Goal: Task Accomplishment & Management: Manage account settings

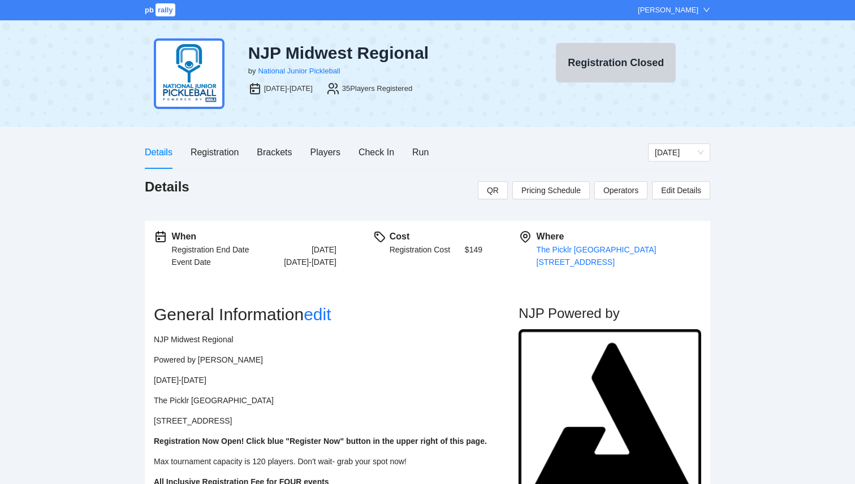
click at [157, 1] on div "pb rally Courtney Loughridge" at bounding box center [427, 10] width 855 height 20
click at [153, 18] on div "pb rally Courtney Loughridge" at bounding box center [427, 10] width 855 height 20
click at [154, 14] on div "pb rally" at bounding box center [161, 10] width 32 height 11
click at [167, 14] on span "rally" at bounding box center [165, 9] width 20 height 13
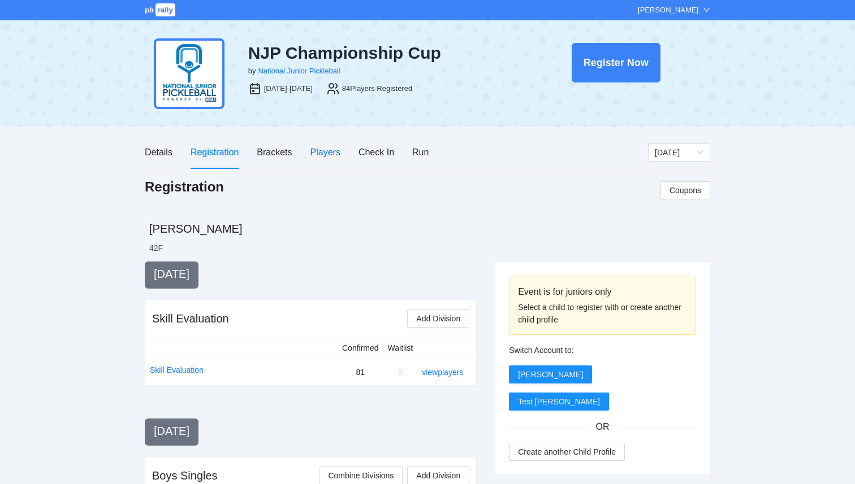
click at [326, 158] on div "Players" at bounding box center [325, 152] width 30 height 14
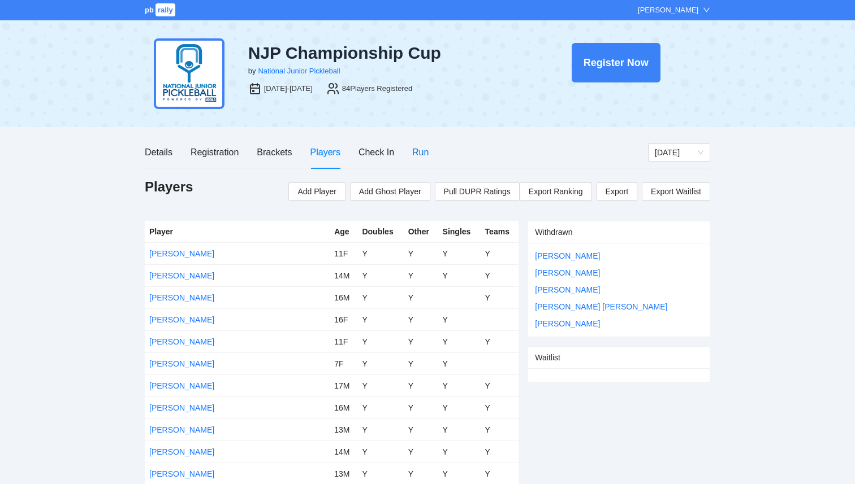
click at [419, 156] on div "Run" at bounding box center [420, 152] width 16 height 14
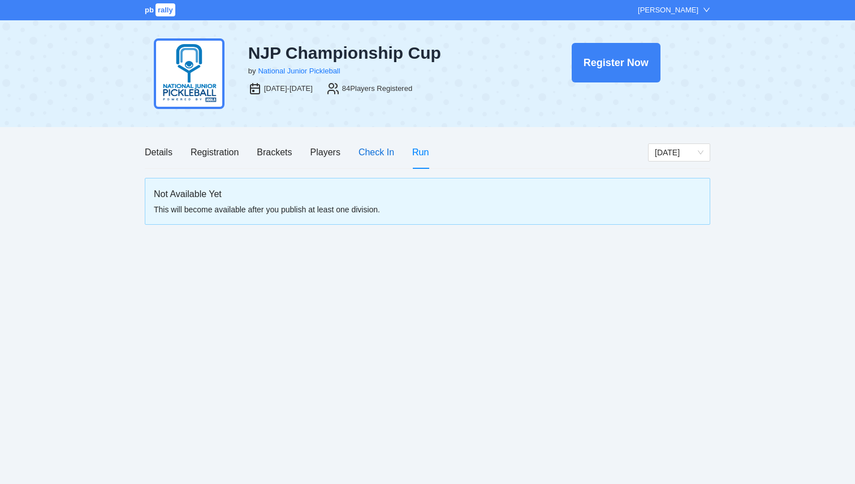
click at [374, 155] on div "Check In" at bounding box center [376, 152] width 36 height 14
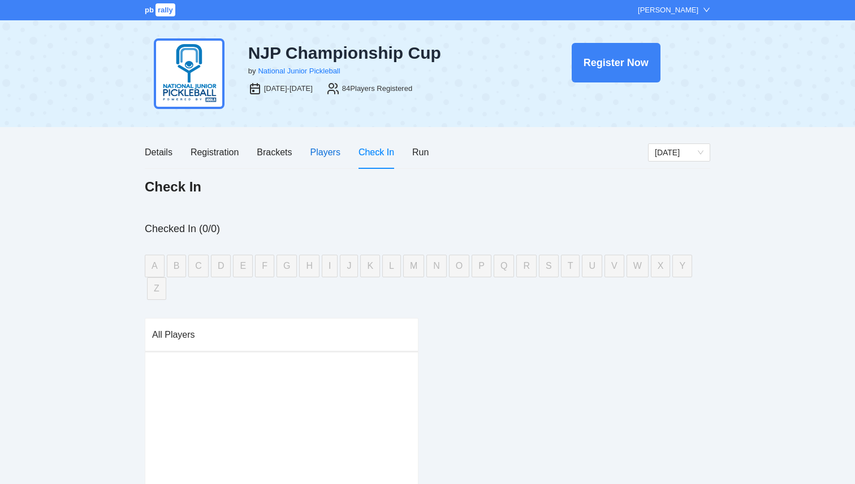
click at [332, 151] on div "Players" at bounding box center [325, 152] width 30 height 14
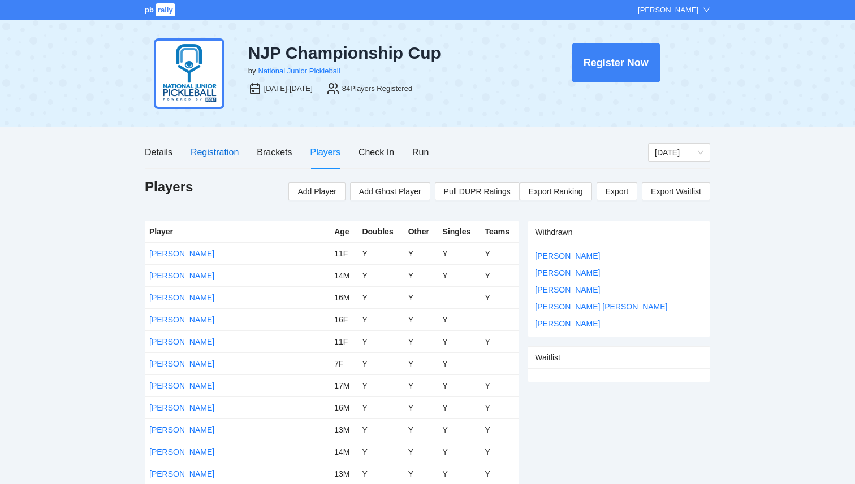
click at [212, 154] on div "Registration" at bounding box center [214, 152] width 48 height 14
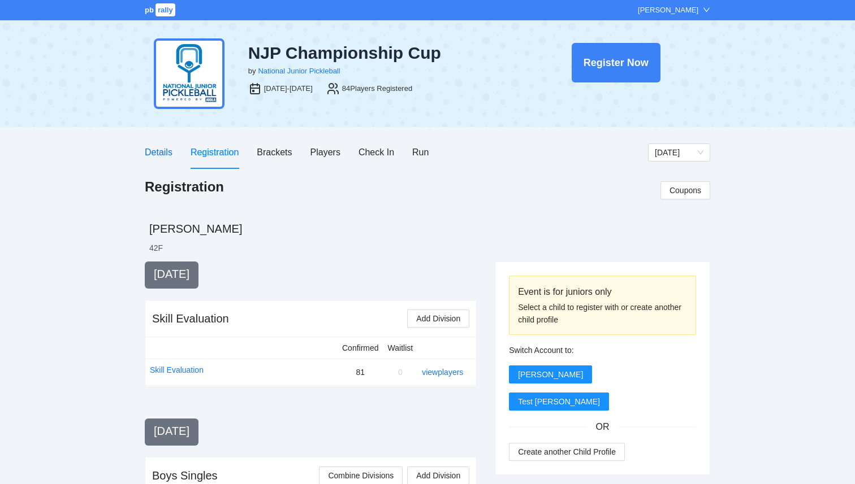
click at [159, 150] on div "Details" at bounding box center [159, 152] width 28 height 14
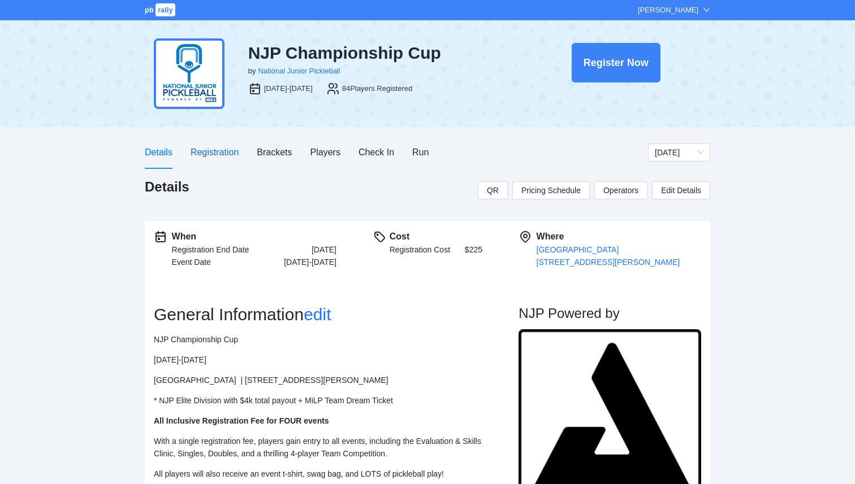
click at [214, 150] on div "Registration" at bounding box center [214, 152] width 48 height 14
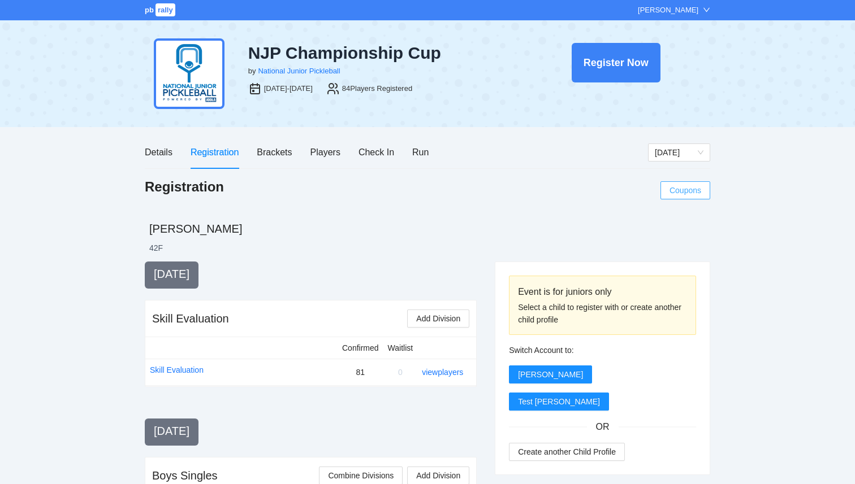
click at [680, 190] on span "Coupons" at bounding box center [685, 190] width 32 height 12
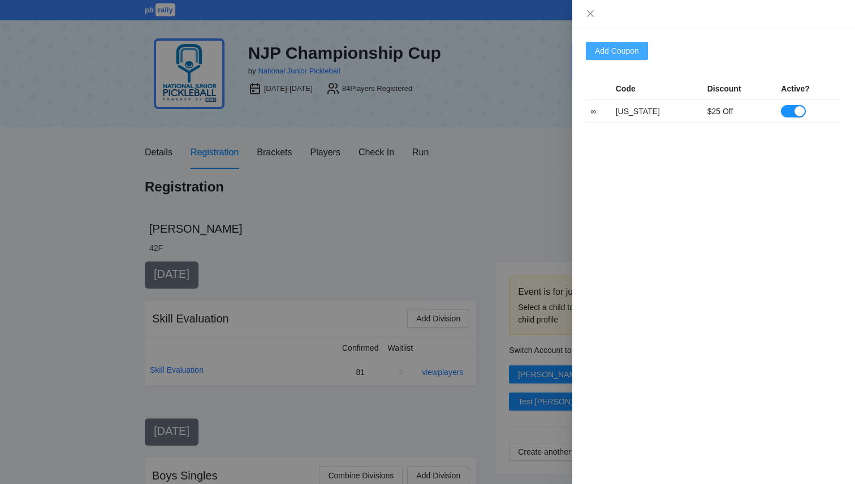
click at [635, 54] on span "Add Coupon" at bounding box center [617, 51] width 44 height 12
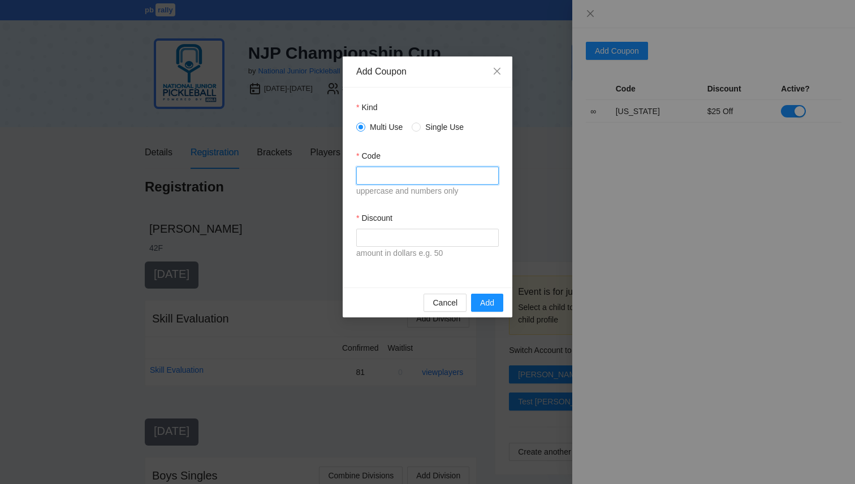
click at [407, 176] on input "Code" at bounding box center [427, 176] width 142 height 18
type input "*******"
click at [389, 237] on input "Discount" at bounding box center [427, 238] width 142 height 18
click at [454, 159] on div "Code" at bounding box center [427, 158] width 142 height 17
click at [422, 237] on input "Discount" at bounding box center [427, 238] width 142 height 18
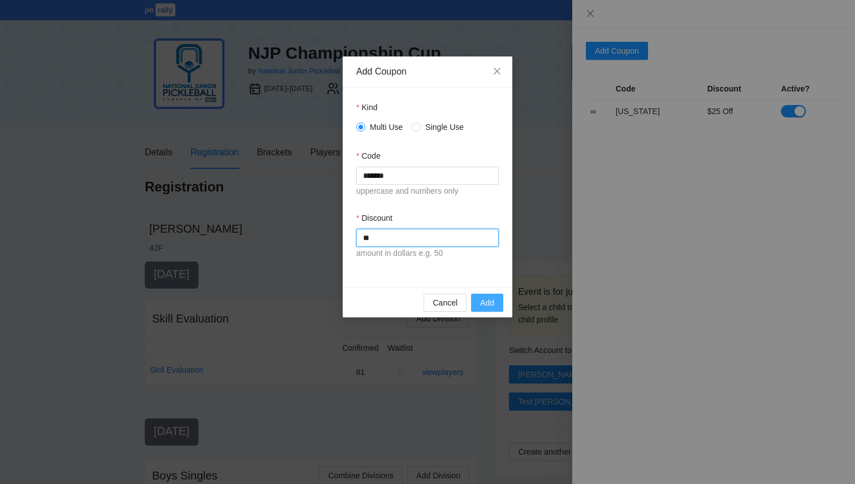
type input "**"
click at [487, 302] on span "Add" at bounding box center [487, 303] width 14 height 12
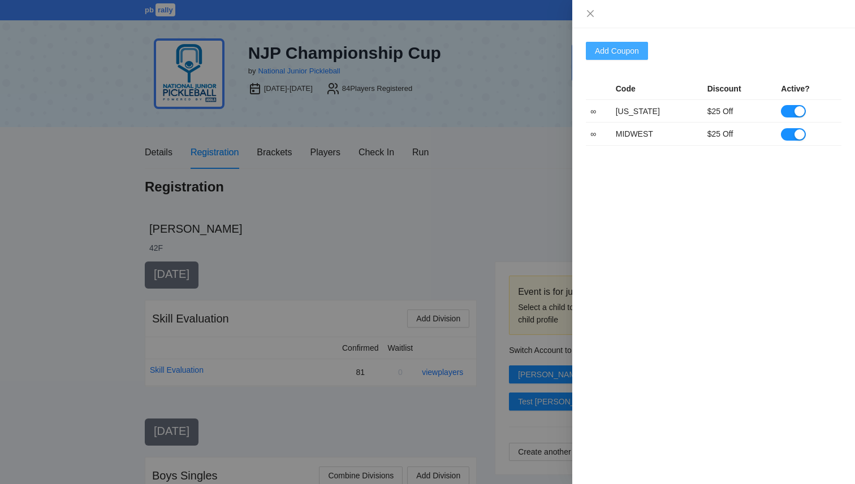
click at [625, 50] on span "Add Coupon" at bounding box center [617, 51] width 44 height 12
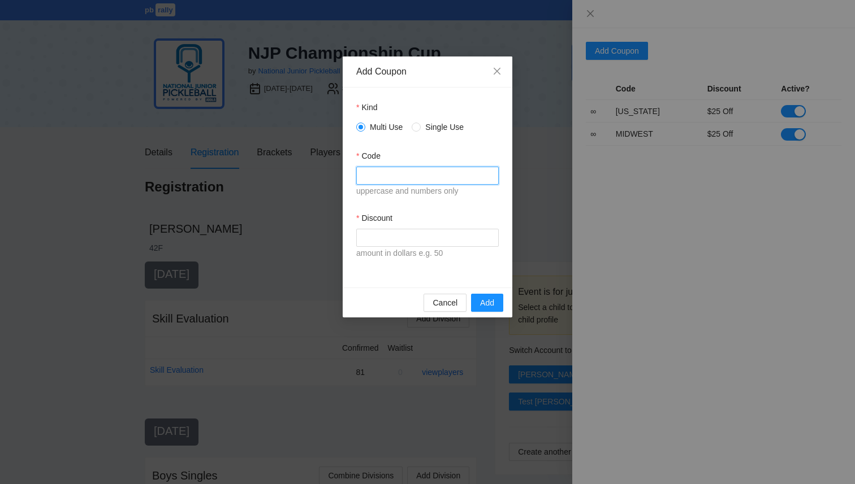
click at [383, 175] on input "Code" at bounding box center [427, 176] width 142 height 18
type input "*******"
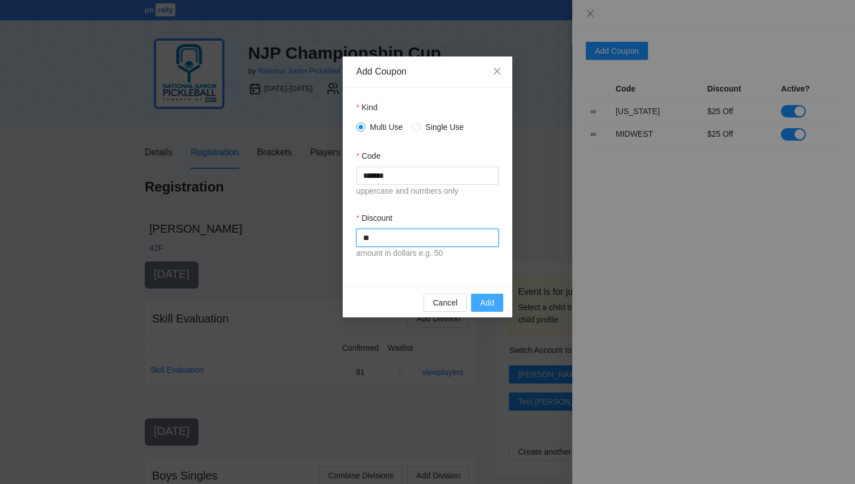
type input "**"
click at [487, 309] on span "Add" at bounding box center [487, 303] width 14 height 12
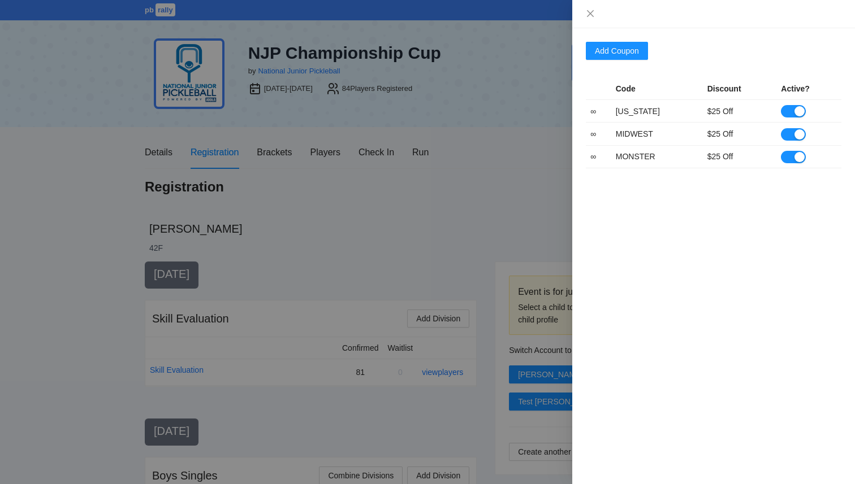
click at [122, 76] on div at bounding box center [427, 242] width 855 height 484
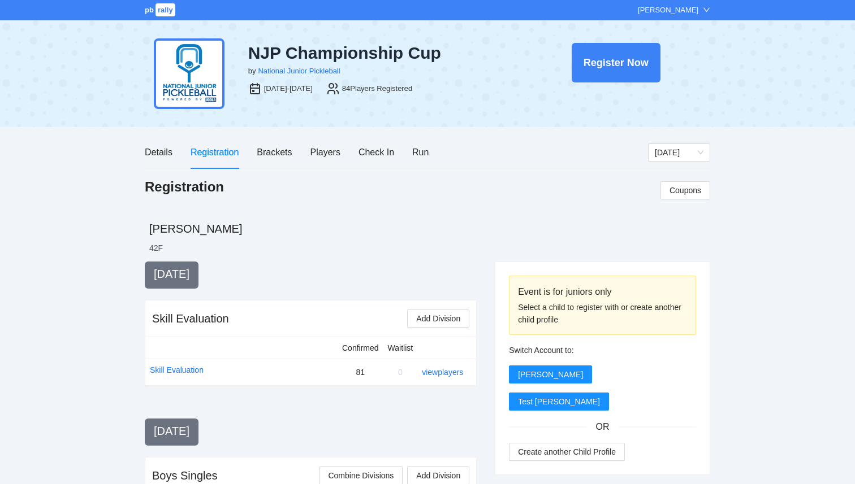
click at [166, 6] on span "rally" at bounding box center [165, 9] width 20 height 13
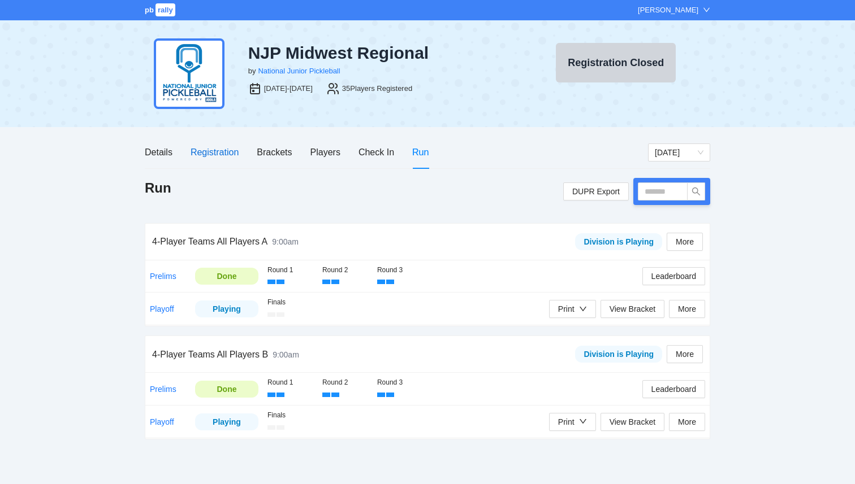
click at [224, 153] on div "Registration" at bounding box center [214, 152] width 48 height 14
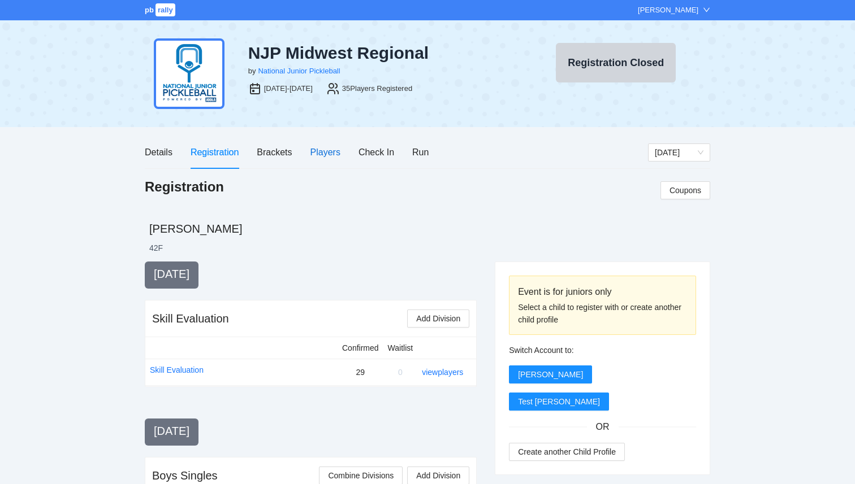
click at [314, 156] on div "Players" at bounding box center [325, 152] width 30 height 14
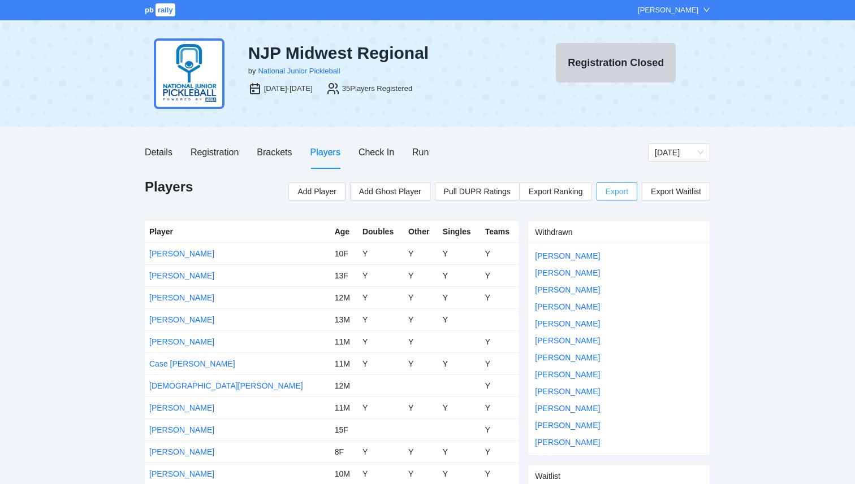
click at [609, 191] on span "Export" at bounding box center [616, 191] width 23 height 17
click at [167, 7] on span "rally" at bounding box center [165, 9] width 20 height 13
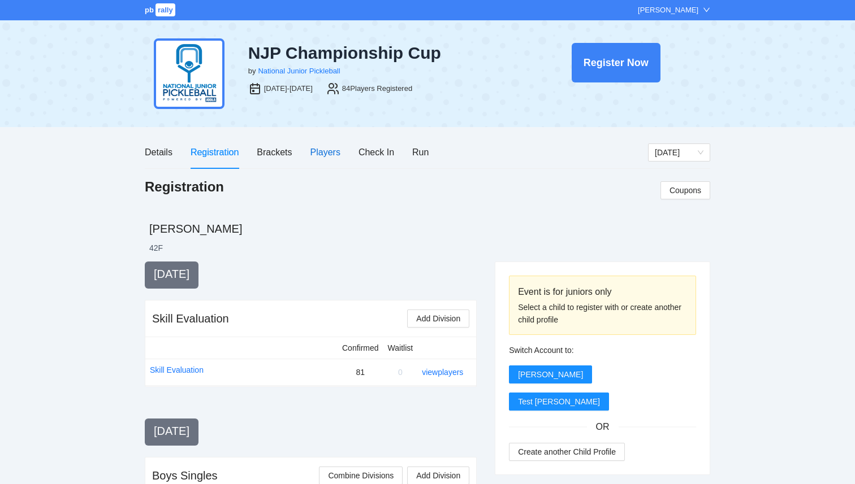
click at [333, 151] on div "Players" at bounding box center [325, 152] width 30 height 14
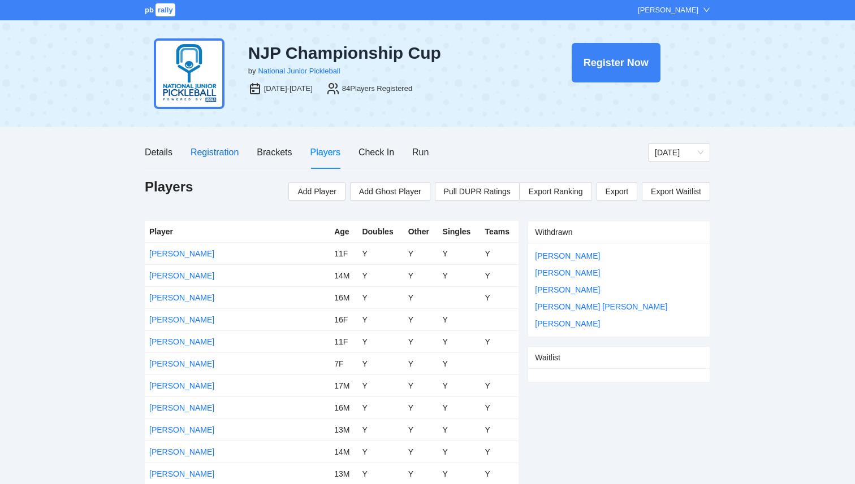
click at [231, 154] on div "Registration" at bounding box center [214, 152] width 48 height 14
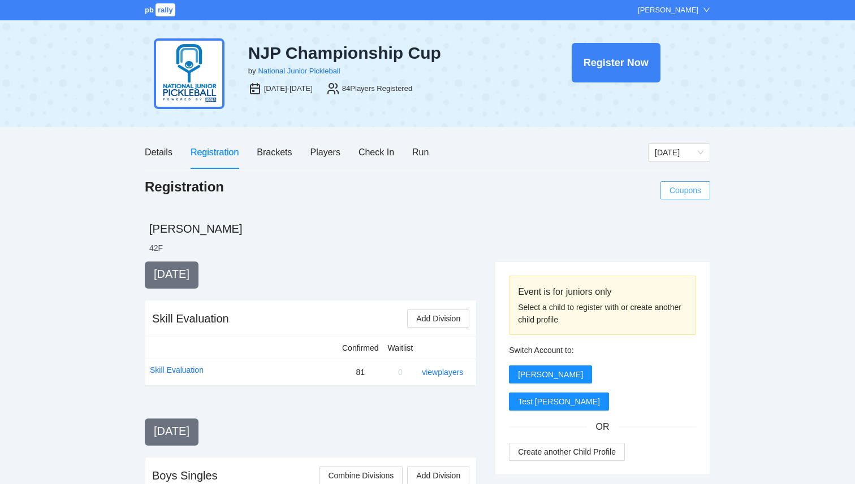
click at [688, 185] on span "Coupons" at bounding box center [685, 190] width 32 height 12
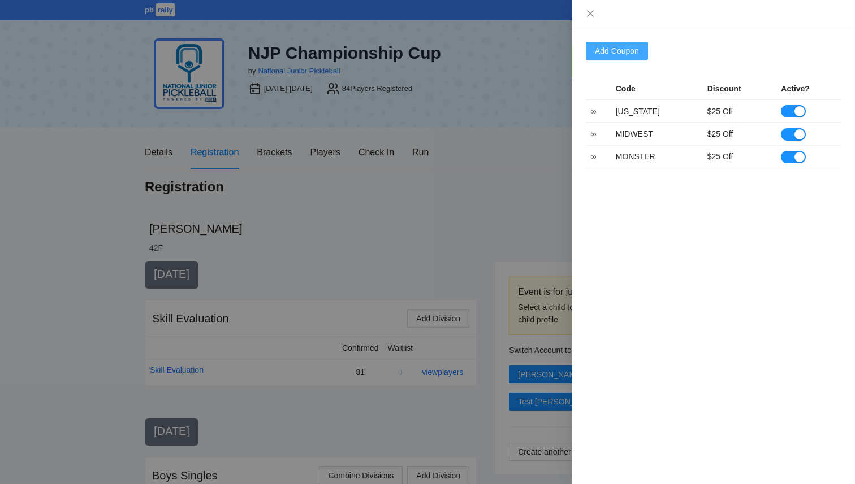
click at [621, 48] on span "Add Coupon" at bounding box center [617, 51] width 44 height 12
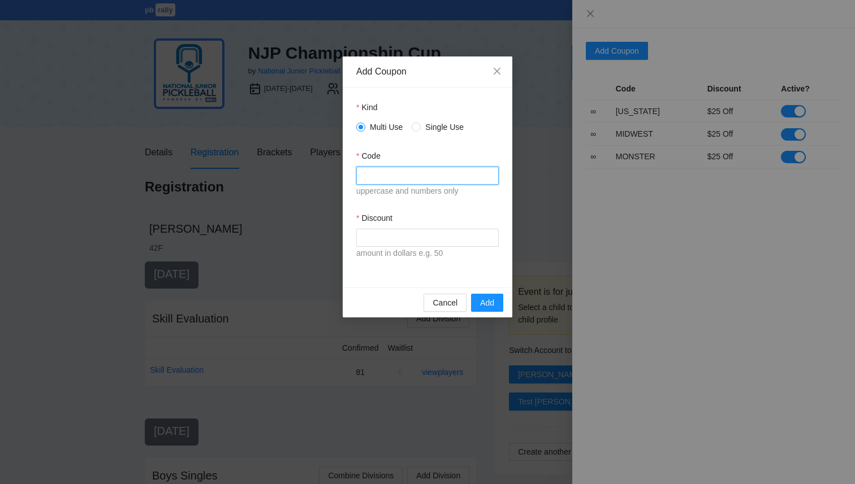
click at [419, 180] on input "Code" at bounding box center [427, 176] width 142 height 18
type input "*******"
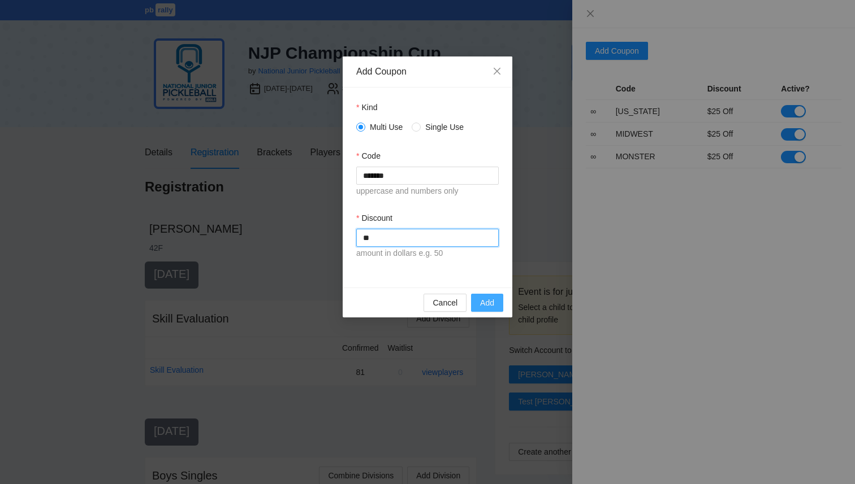
type input "**"
click at [484, 304] on span "Add" at bounding box center [487, 303] width 14 height 12
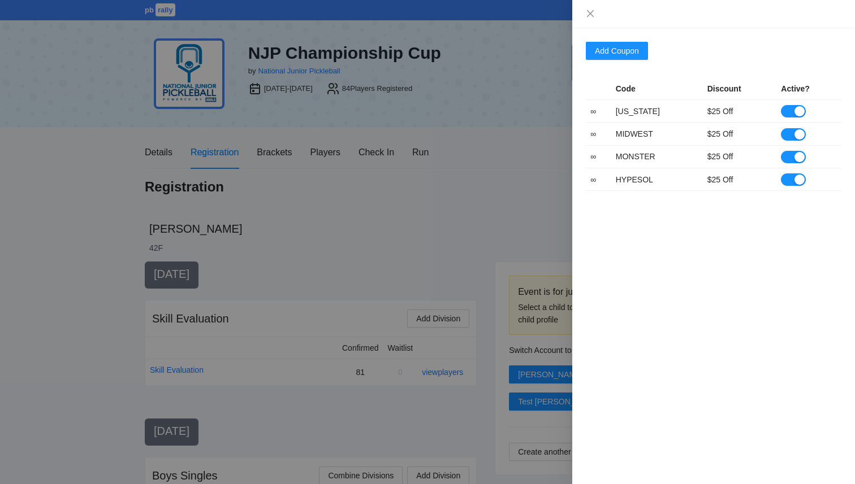
click at [310, 208] on div at bounding box center [427, 242] width 855 height 484
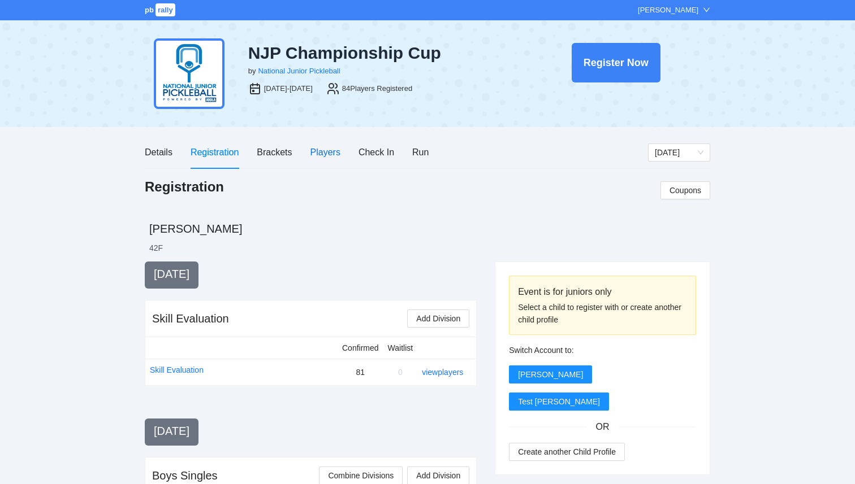
click at [322, 150] on div "Players" at bounding box center [325, 152] width 30 height 14
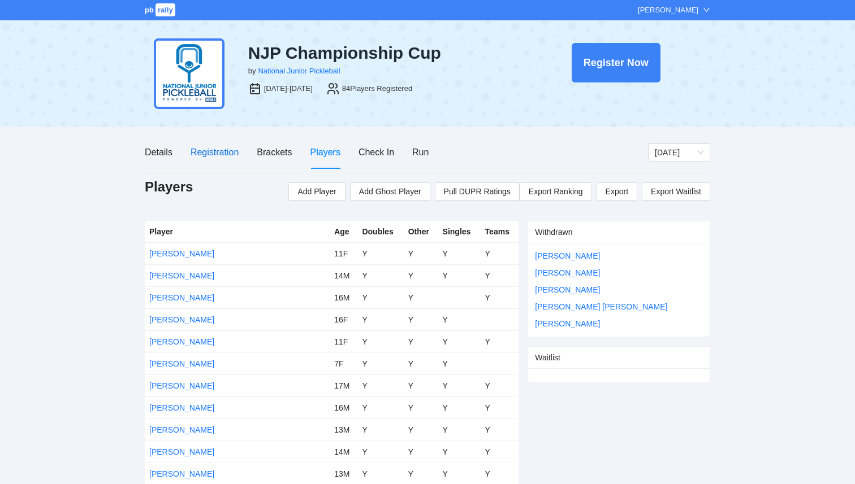
click at [224, 153] on div "Registration" at bounding box center [214, 152] width 48 height 14
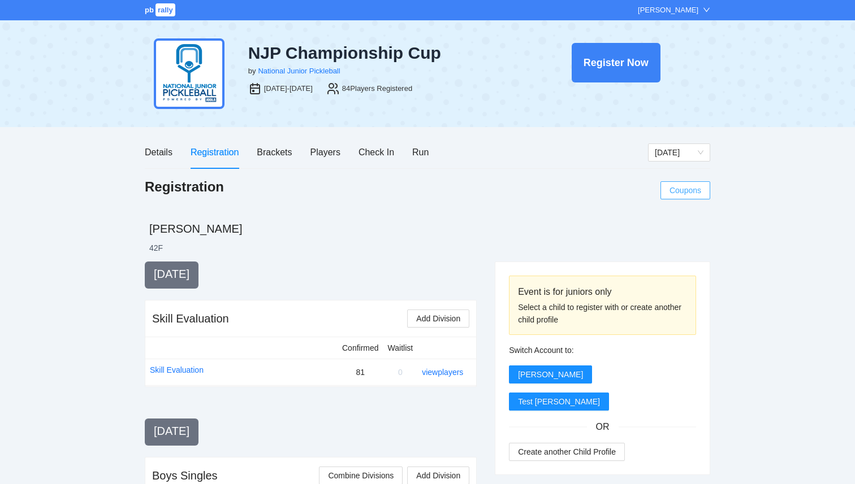
click at [673, 196] on span "Coupons" at bounding box center [685, 190] width 32 height 12
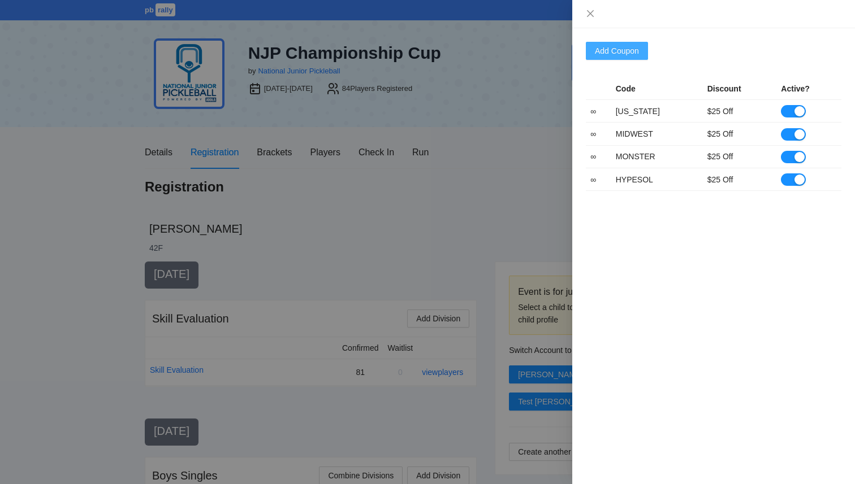
click at [622, 55] on span "Add Coupon" at bounding box center [617, 51] width 44 height 12
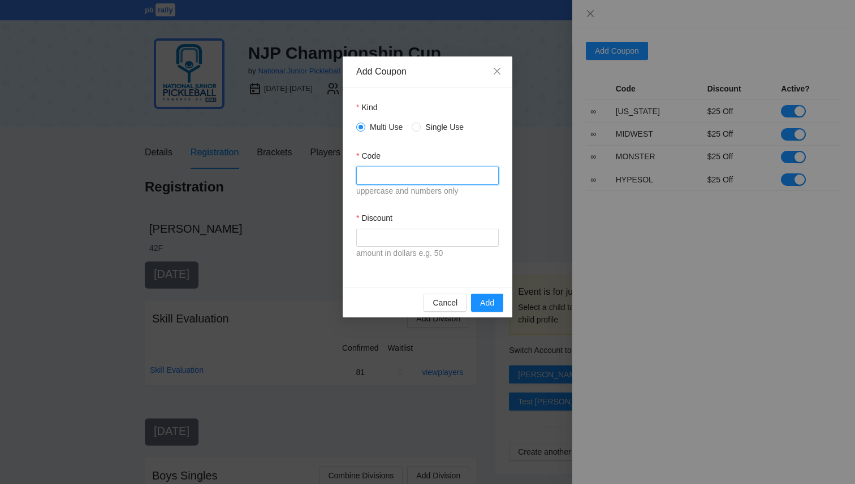
click at [414, 168] on input "Code" at bounding box center [427, 176] width 142 height 18
type input "**********"
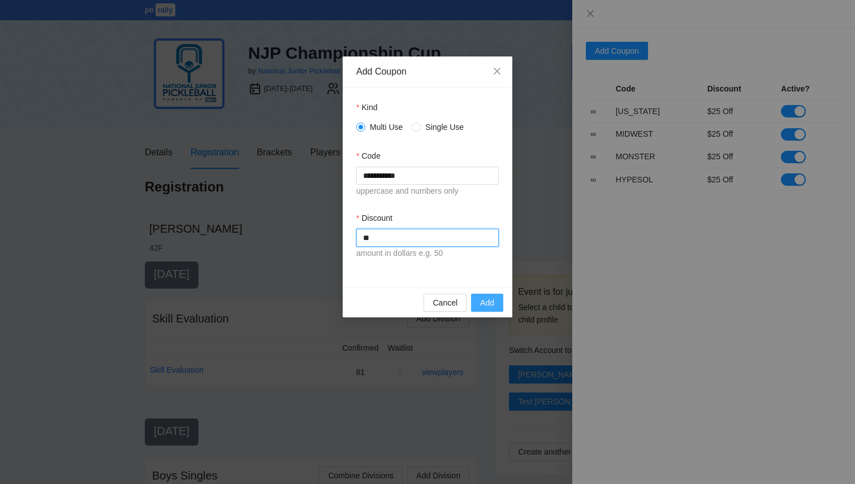
type input "**"
click at [482, 301] on span "Add" at bounding box center [487, 303] width 14 height 12
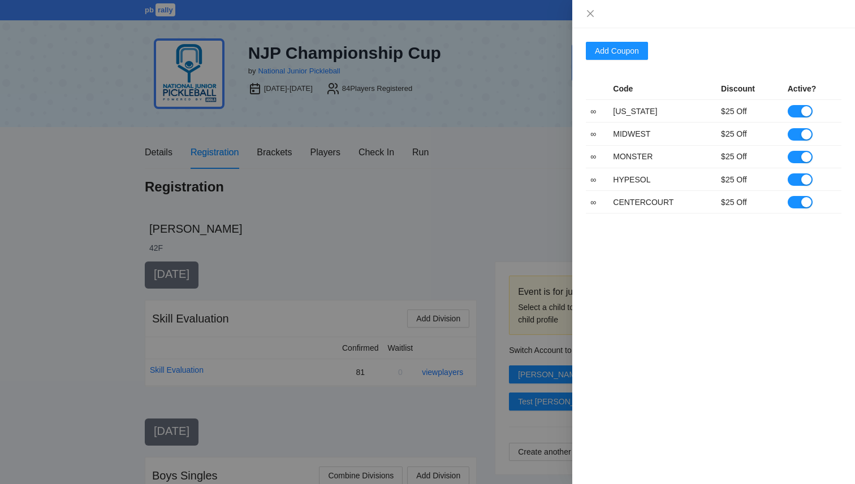
click at [285, 214] on div at bounding box center [427, 242] width 855 height 484
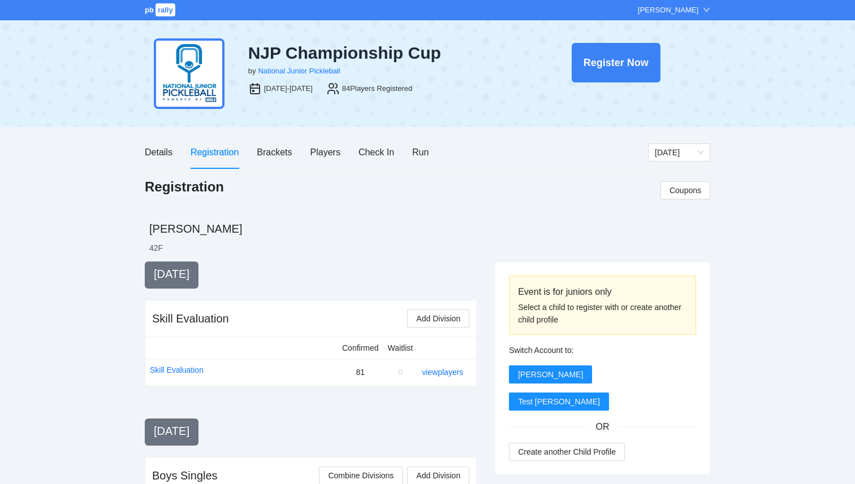
click at [161, 10] on span "rally" at bounding box center [165, 9] width 20 height 13
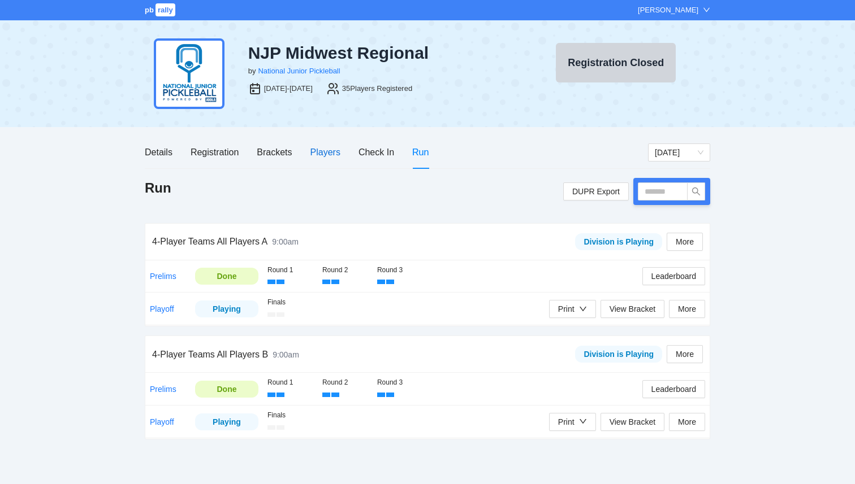
click at [324, 150] on div "Players" at bounding box center [325, 152] width 30 height 14
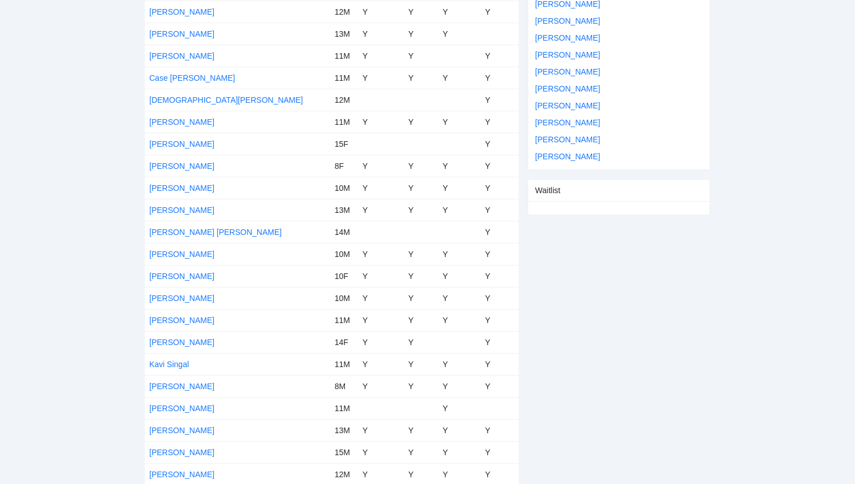
scroll to position [530, 0]
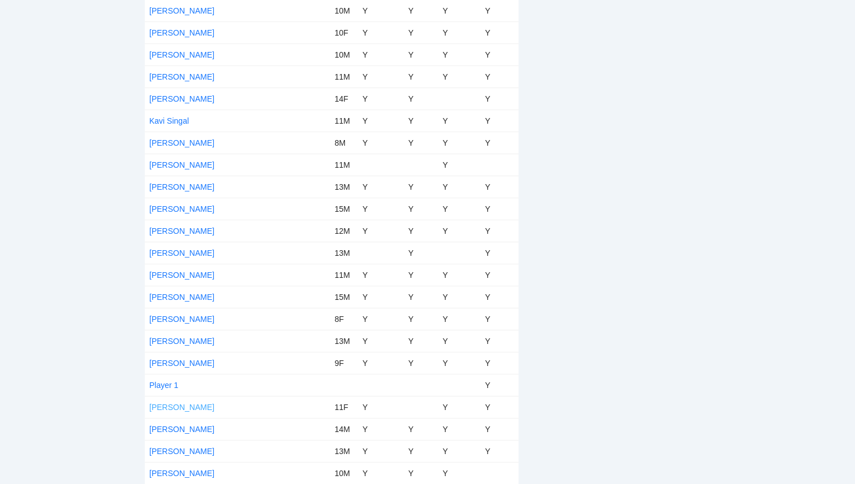
click at [176, 406] on link "[PERSON_NAME]" at bounding box center [181, 407] width 65 height 9
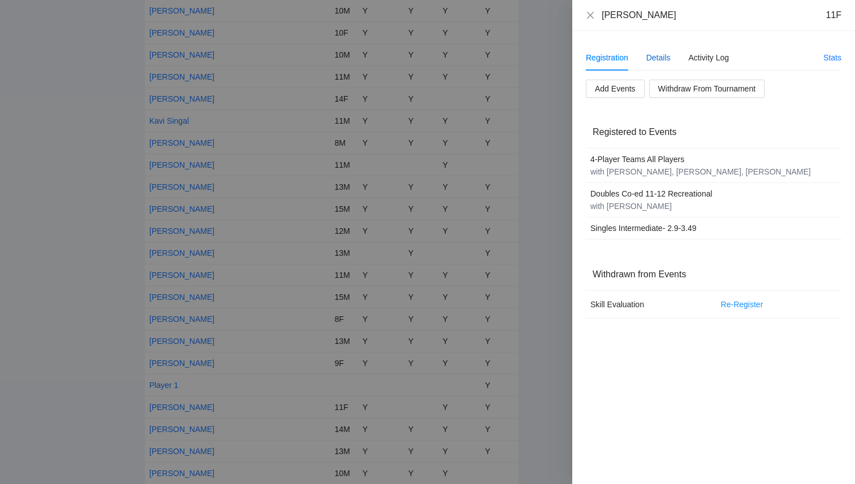
click at [666, 60] on div "Details" at bounding box center [658, 57] width 24 height 12
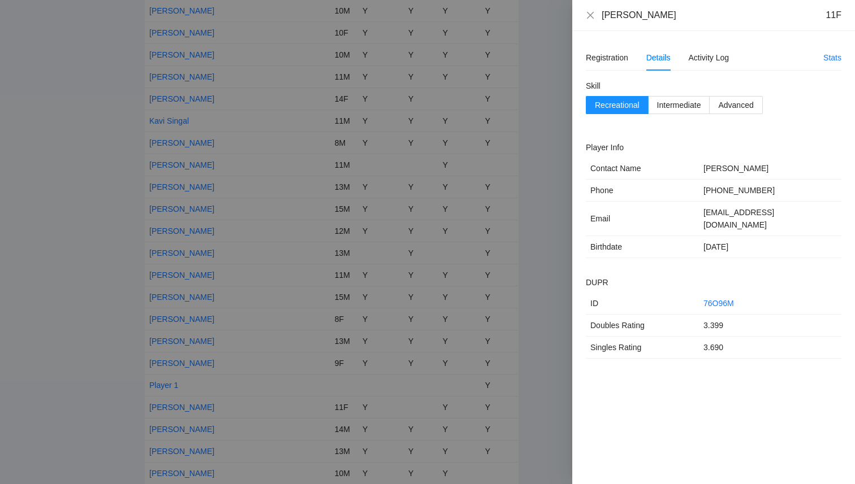
click at [63, 194] on div at bounding box center [427, 242] width 855 height 484
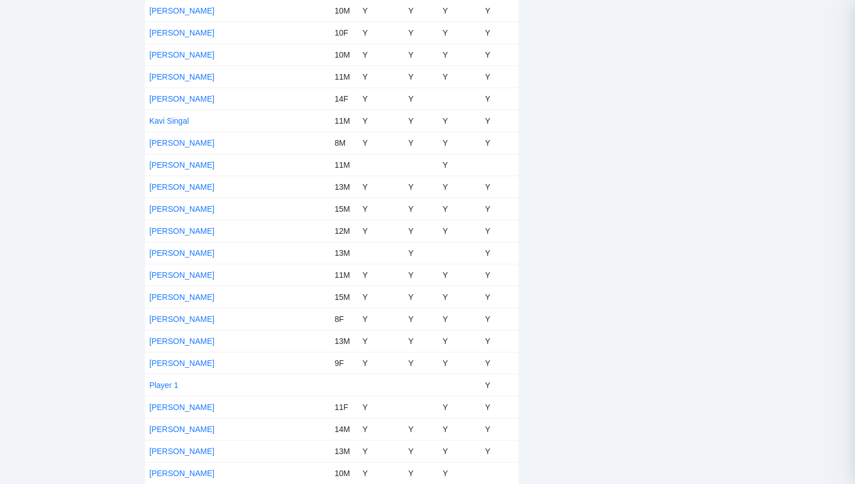
scroll to position [0, 0]
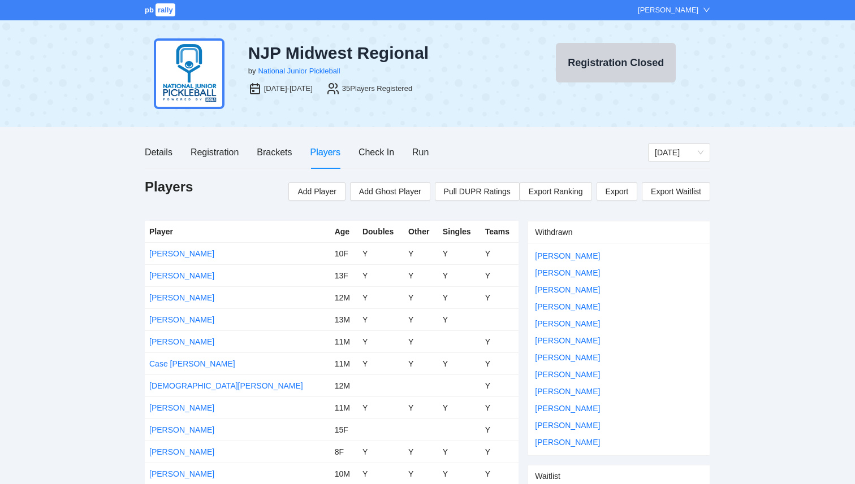
click at [146, 13] on span "pb" at bounding box center [149, 10] width 9 height 8
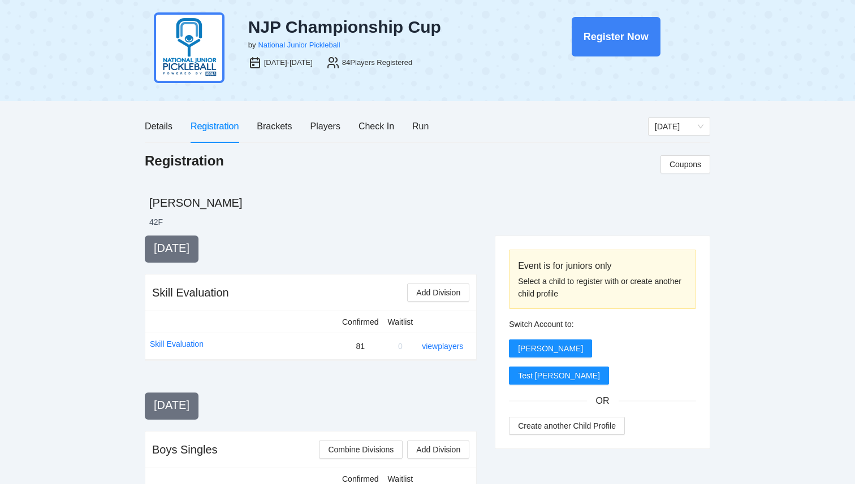
scroll to position [30, 0]
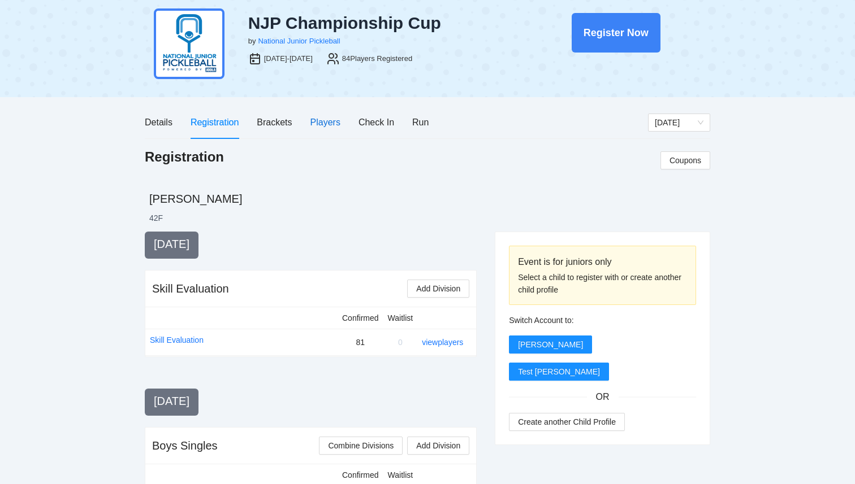
click at [322, 123] on div "Players" at bounding box center [325, 122] width 30 height 14
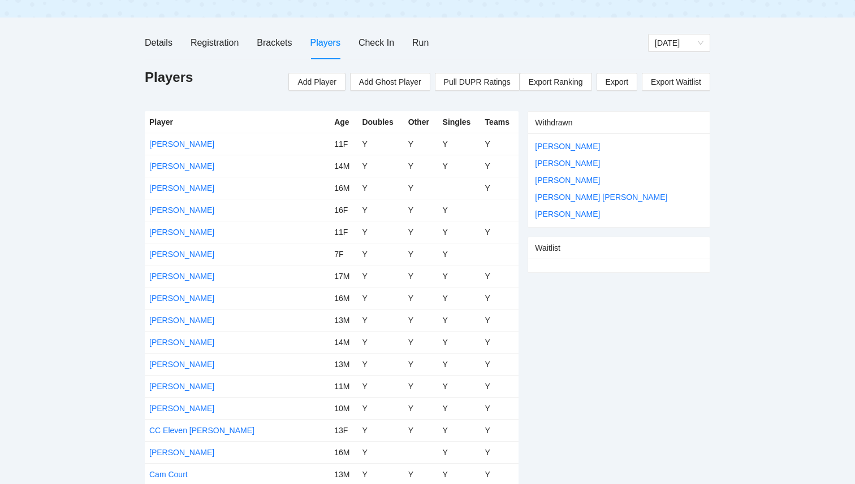
scroll to position [111, 0]
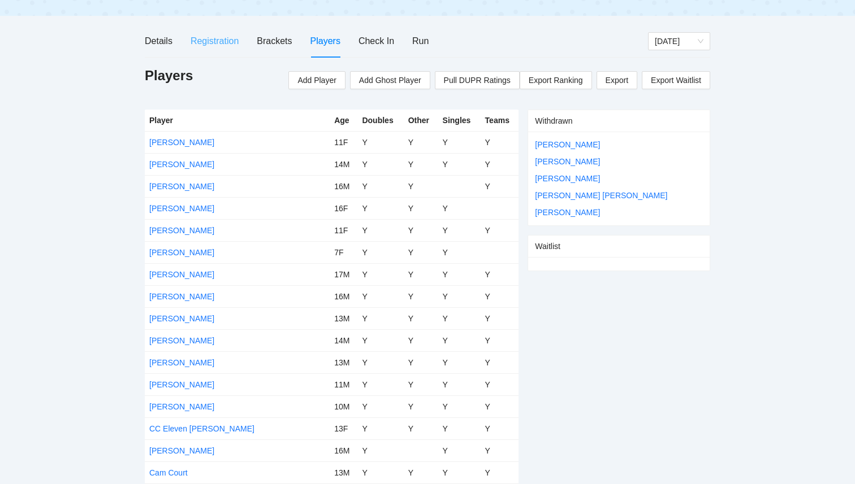
click at [216, 54] on div "Registration" at bounding box center [214, 41] width 48 height 32
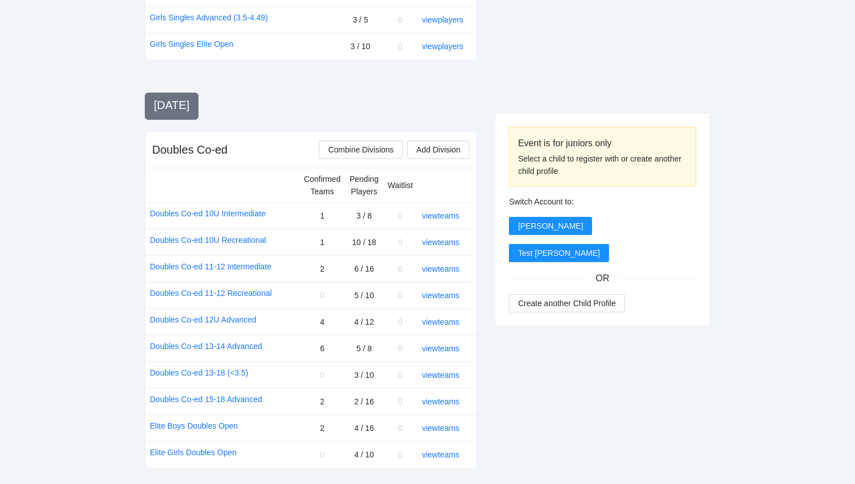
scroll to position [933, 0]
click at [436, 325] on link "view teams" at bounding box center [440, 323] width 37 height 9
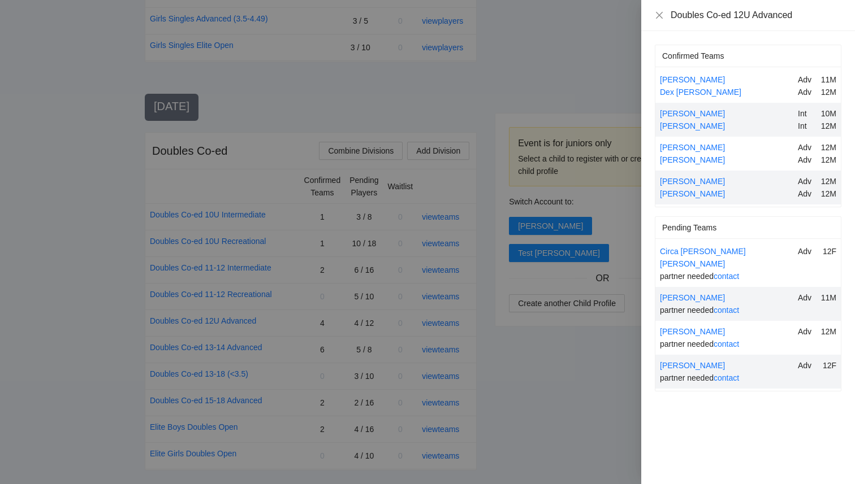
click at [710, 374] on span "partner needed contact" at bounding box center [699, 378] width 79 height 9
click at [554, 98] on div at bounding box center [427, 242] width 855 height 484
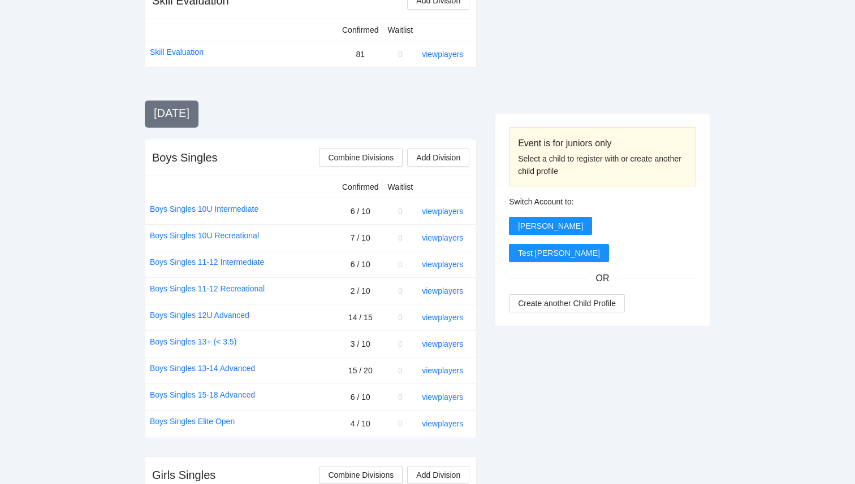
scroll to position [0, 0]
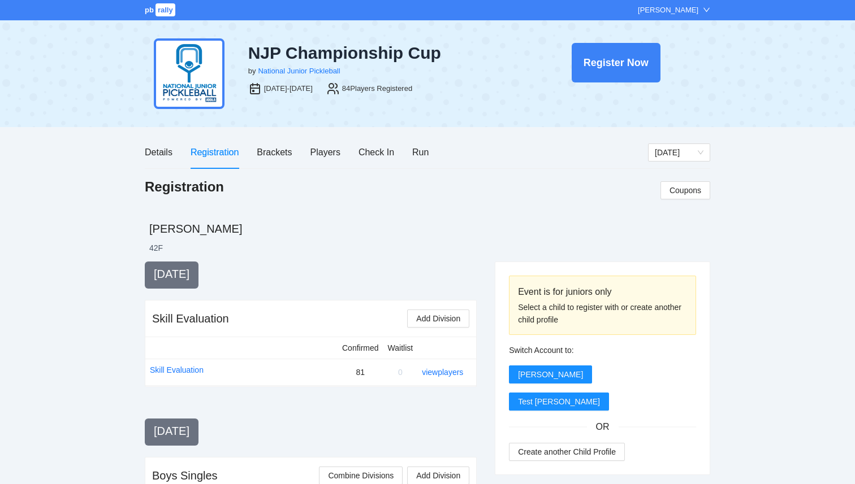
click at [164, 12] on span "rally" at bounding box center [165, 9] width 20 height 13
click at [156, 7] on span "rally" at bounding box center [165, 9] width 20 height 13
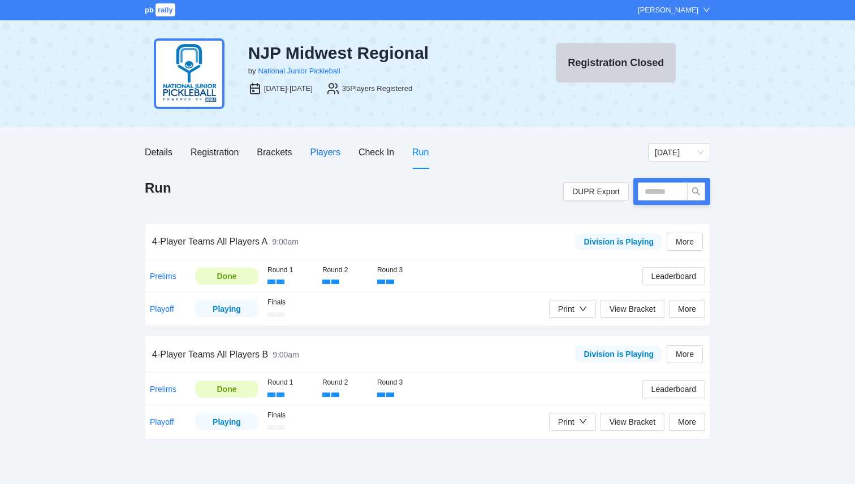
click at [339, 149] on div "Players" at bounding box center [325, 152] width 30 height 14
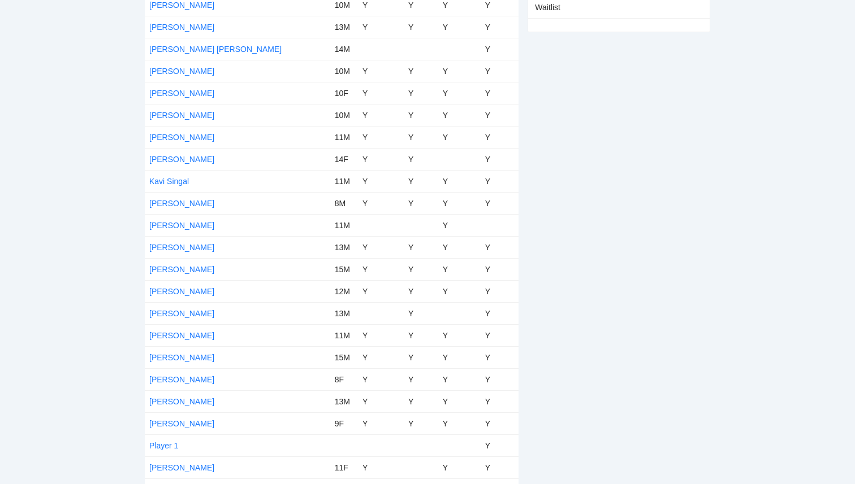
scroll to position [530, 0]
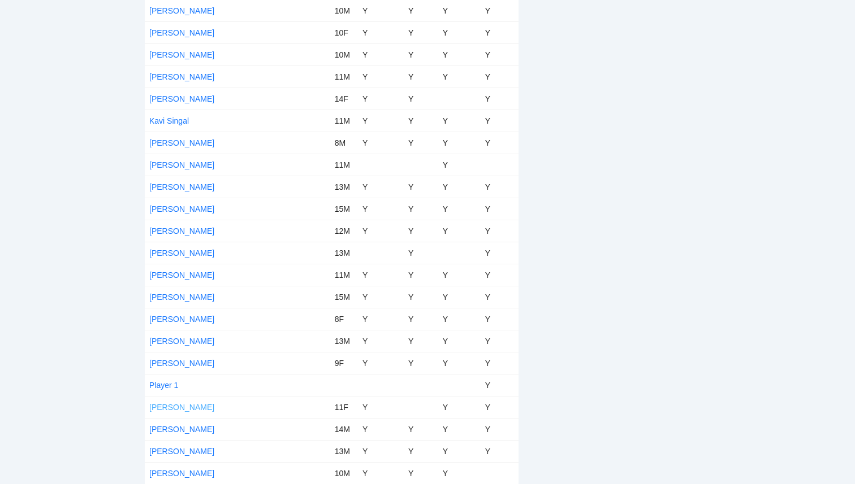
click at [164, 406] on link "Riona Jain" at bounding box center [181, 407] width 65 height 9
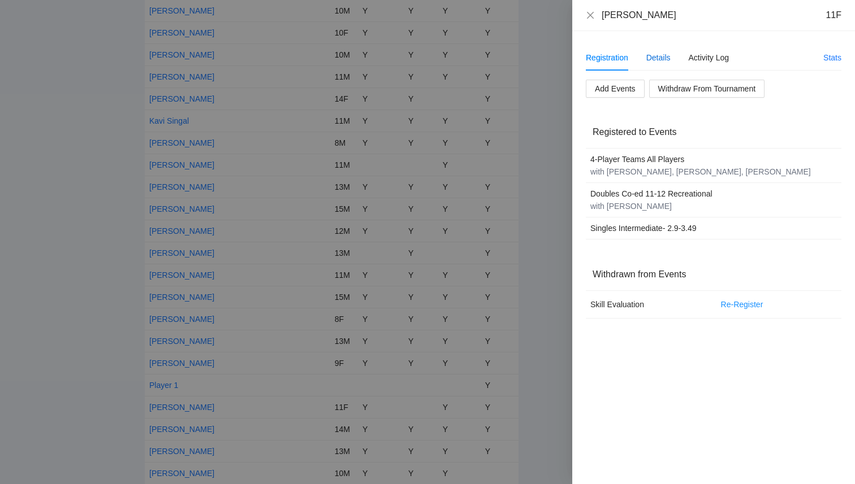
click at [661, 58] on div "Details" at bounding box center [658, 57] width 24 height 12
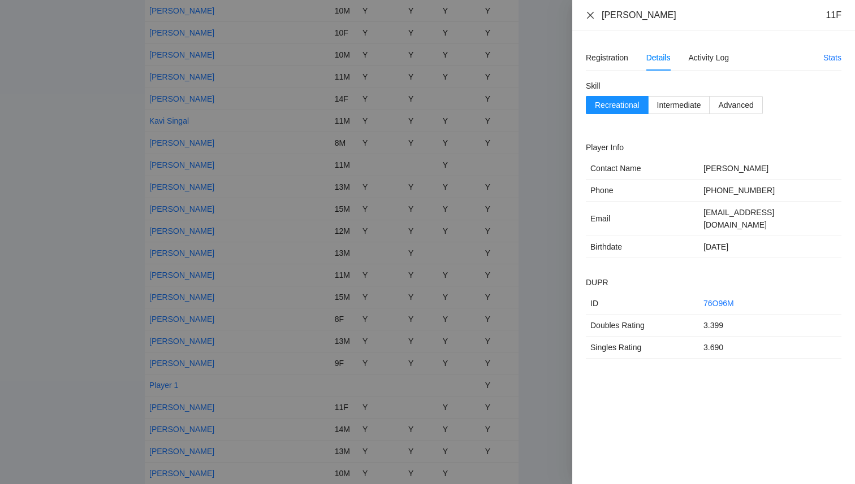
click at [587, 16] on icon "close" at bounding box center [589, 15] width 9 height 9
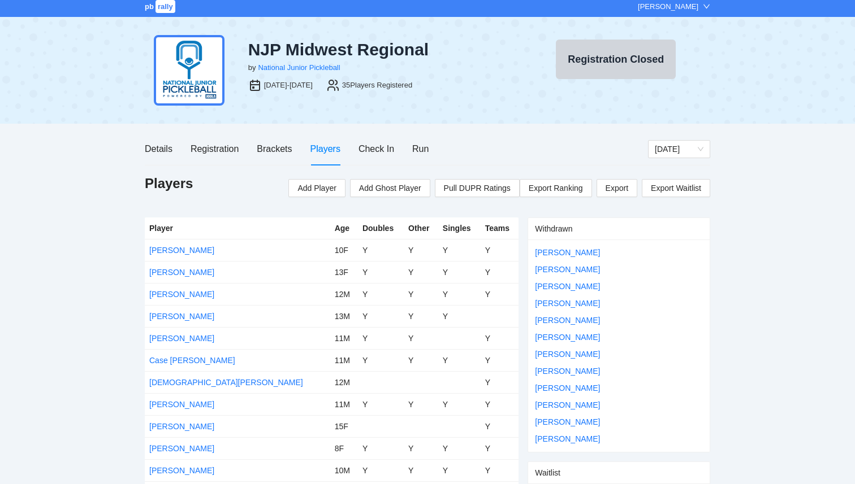
scroll to position [0, 0]
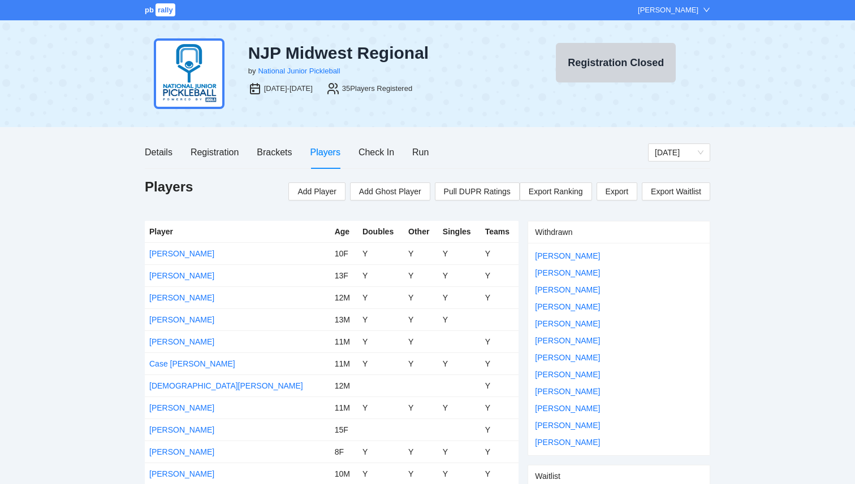
click at [162, 8] on span "rally" at bounding box center [165, 9] width 20 height 13
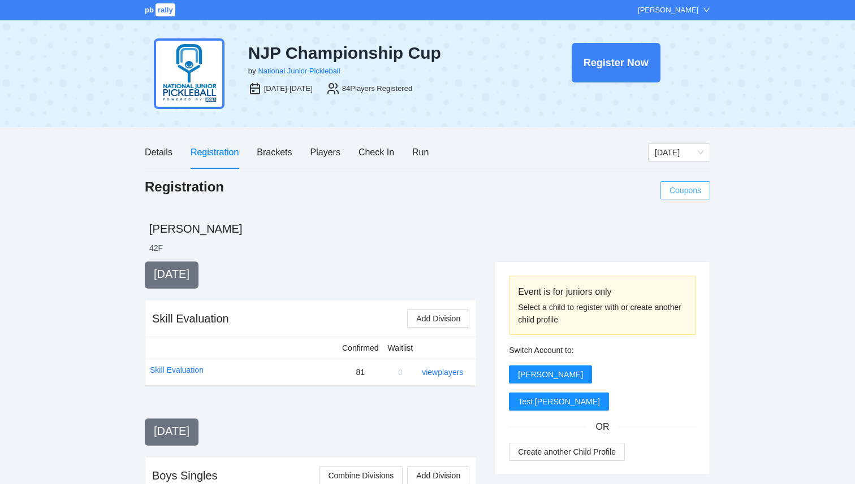
click at [676, 192] on span "Coupons" at bounding box center [685, 190] width 32 height 12
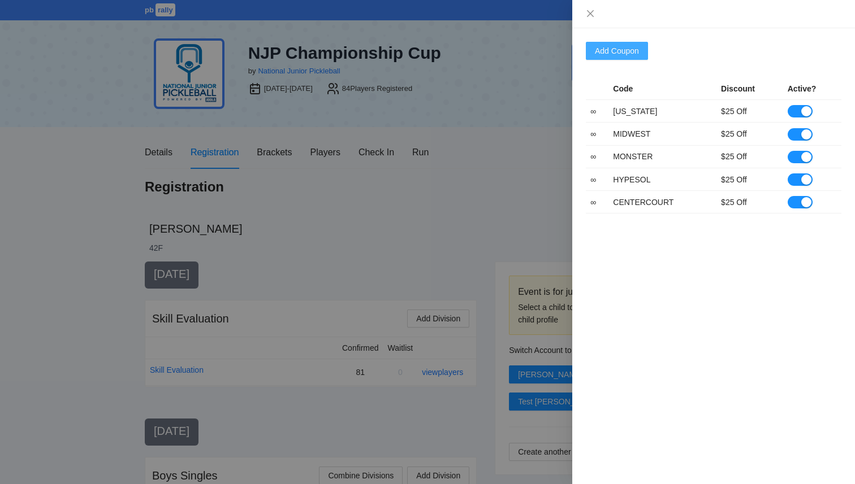
click at [625, 47] on span "Add Coupon" at bounding box center [617, 51] width 44 height 12
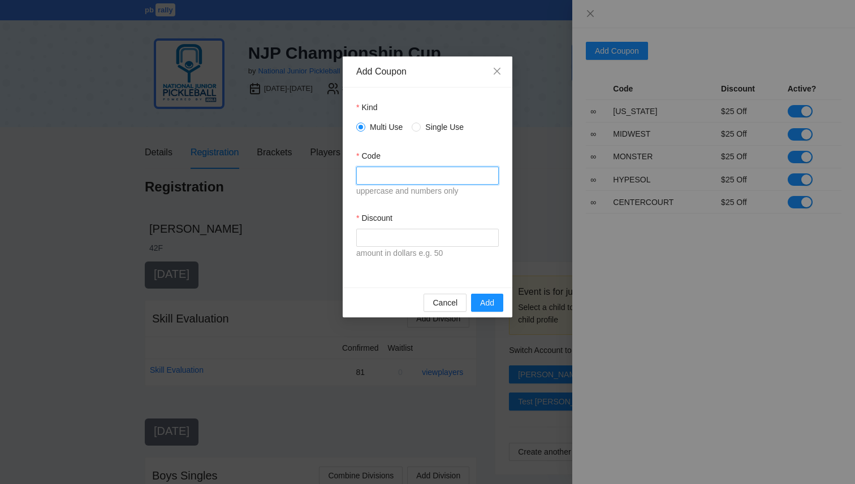
click at [414, 182] on input "Code" at bounding box center [427, 176] width 142 height 18
type input "******"
click at [403, 231] on input "Discount" at bounding box center [427, 238] width 142 height 18
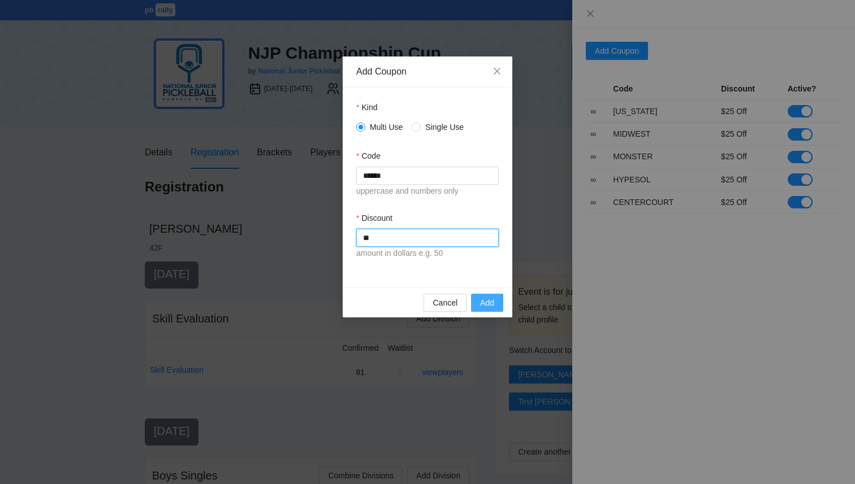
type input "**"
click at [486, 302] on span "Add" at bounding box center [487, 303] width 14 height 12
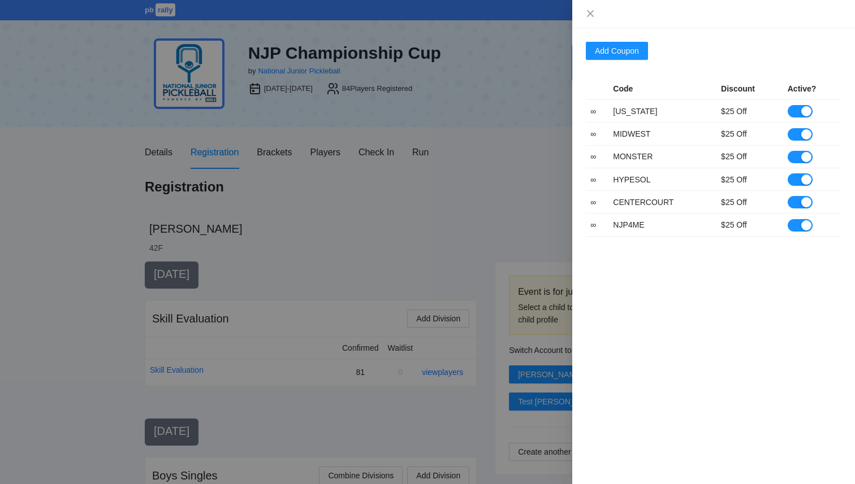
click at [85, 140] on div at bounding box center [427, 242] width 855 height 484
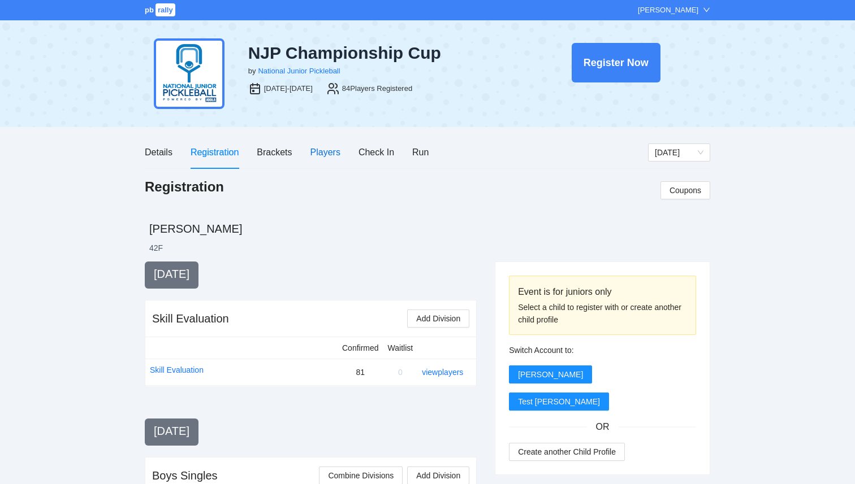
click at [326, 154] on div "Players" at bounding box center [325, 152] width 30 height 14
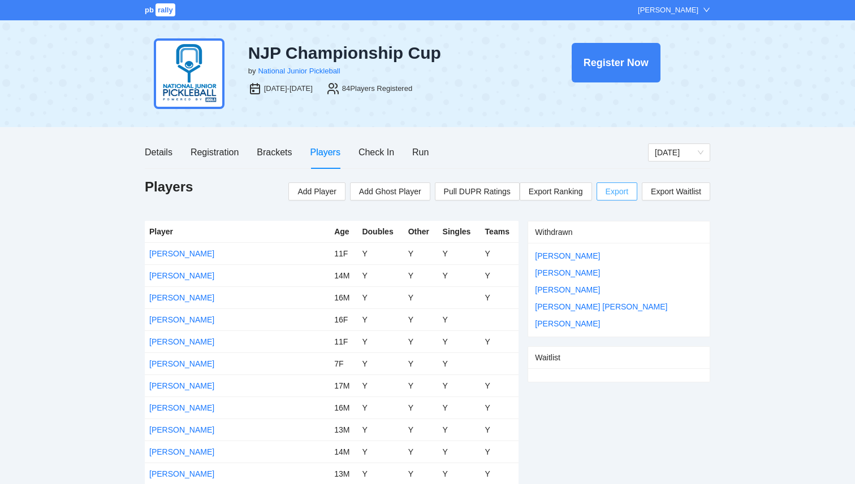
click at [608, 198] on span "Export" at bounding box center [616, 191] width 23 height 17
click at [213, 151] on div "Registration" at bounding box center [214, 152] width 48 height 14
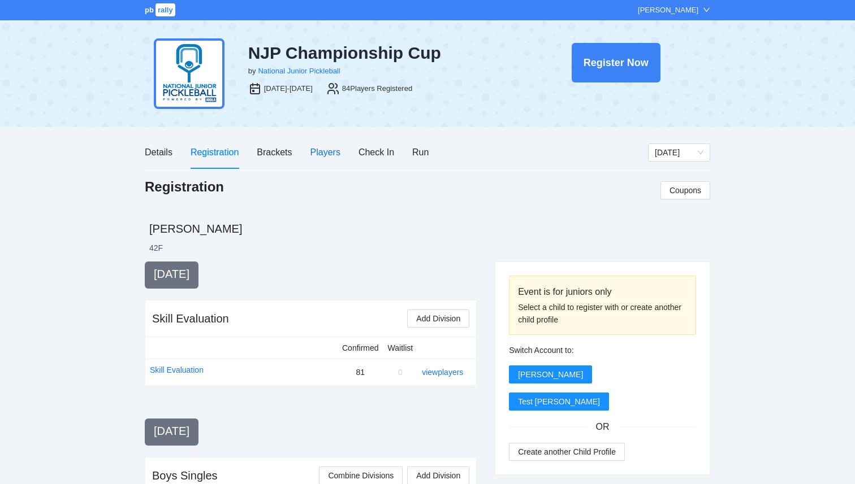
click at [329, 152] on div "Players" at bounding box center [325, 152] width 30 height 14
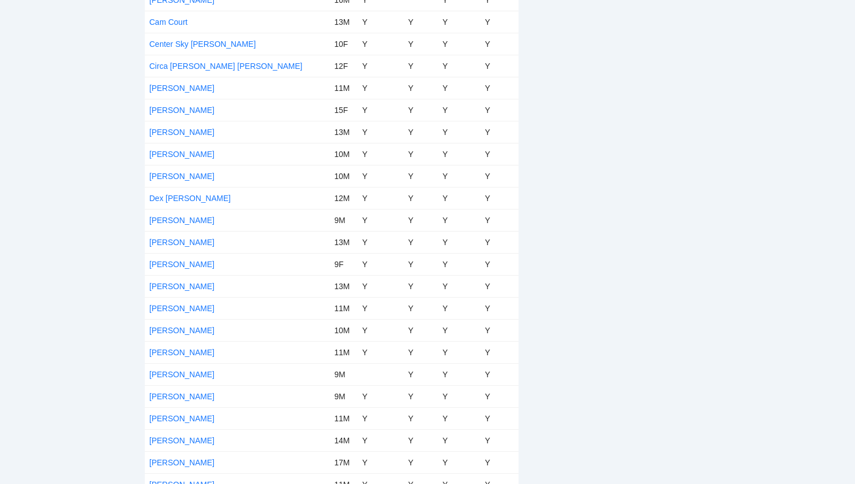
scroll to position [555, 0]
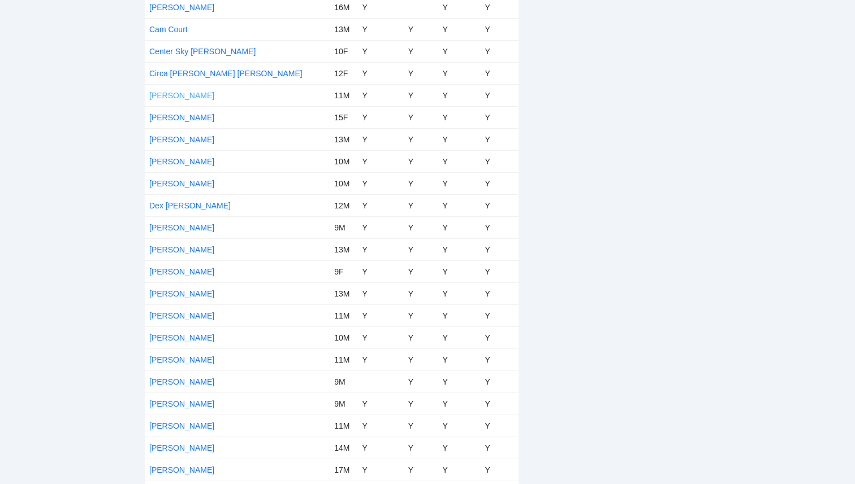
click at [174, 93] on link "[PERSON_NAME]" at bounding box center [181, 95] width 65 height 9
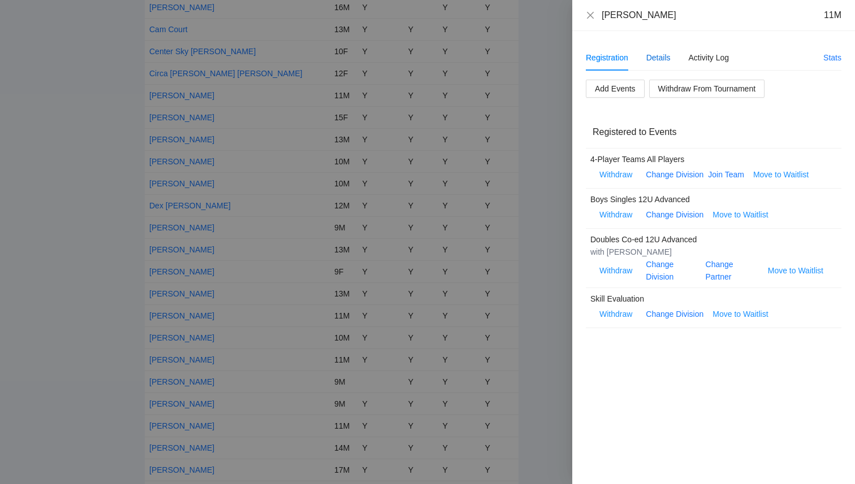
click at [656, 58] on div "Details" at bounding box center [658, 57] width 24 height 12
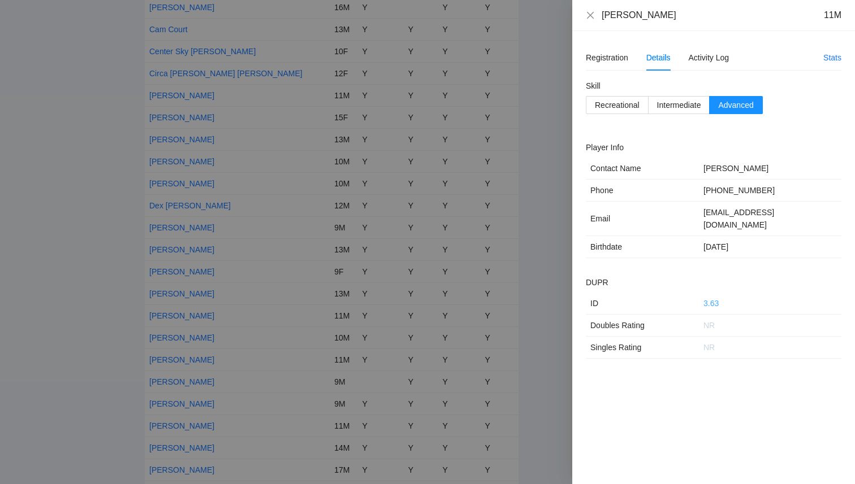
click at [713, 299] on link "3.63" at bounding box center [710, 303] width 15 height 9
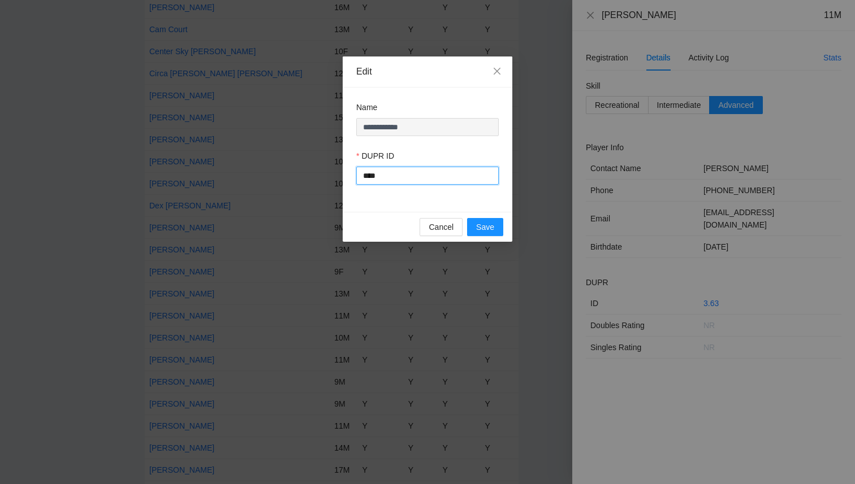
drag, startPoint x: 453, startPoint y: 174, endPoint x: 321, endPoint y: 162, distance: 132.2
click at [321, 162] on div "**********" at bounding box center [427, 242] width 855 height 484
type input "******"
click at [476, 229] on span "Save" at bounding box center [485, 227] width 18 height 12
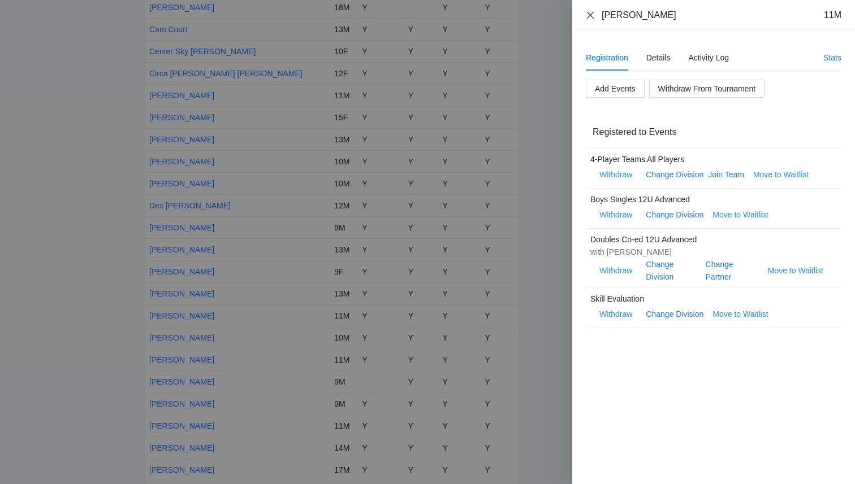
click at [591, 16] on icon "close" at bounding box center [590, 14] width 7 height 7
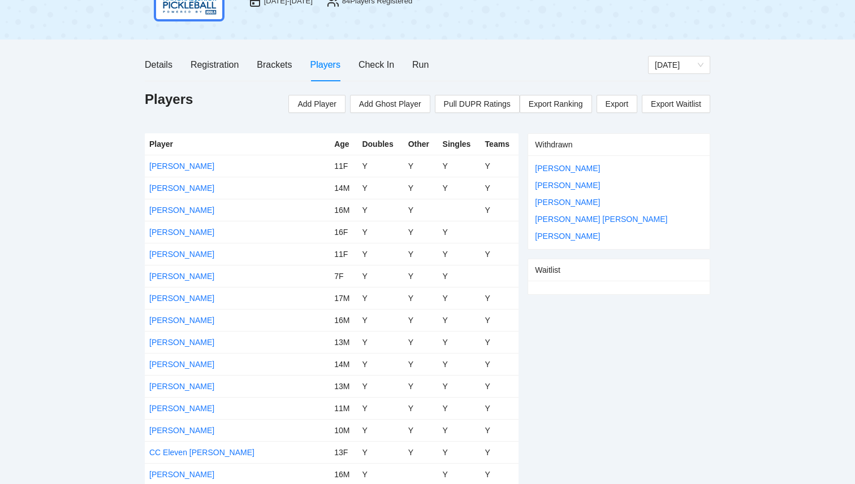
scroll to position [0, 0]
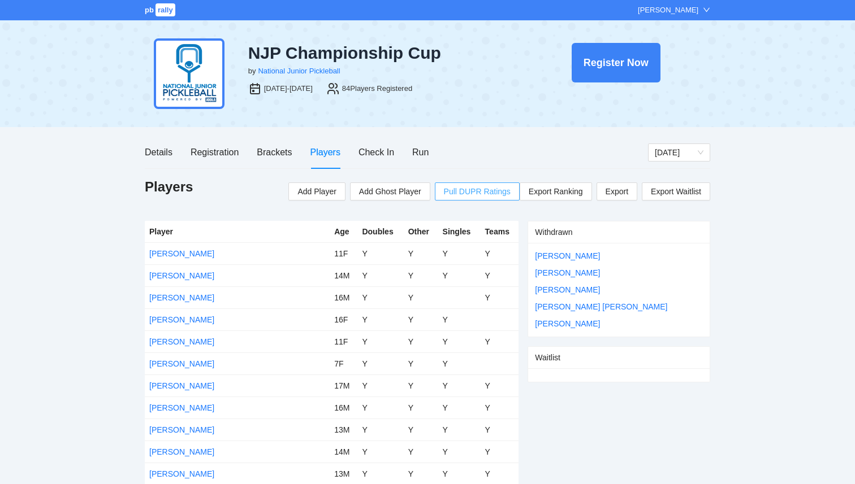
click at [483, 193] on span "Pull DUPR Ratings" at bounding box center [477, 191] width 67 height 12
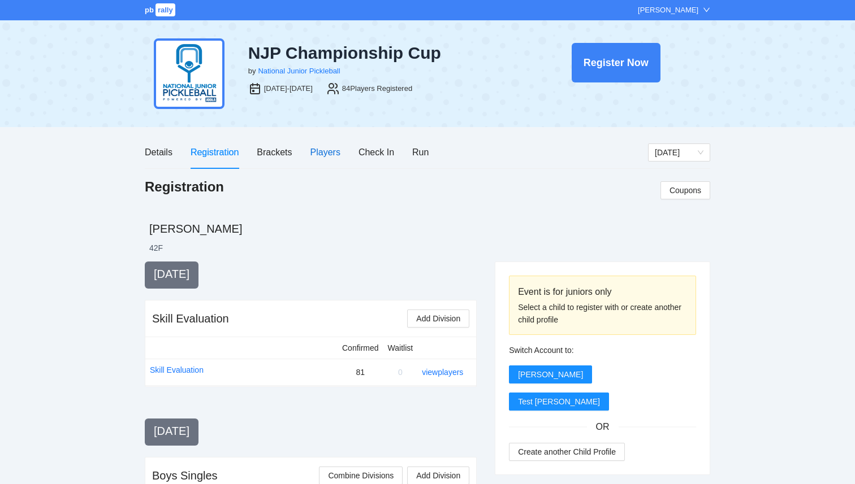
click at [327, 149] on div "Players" at bounding box center [325, 152] width 30 height 14
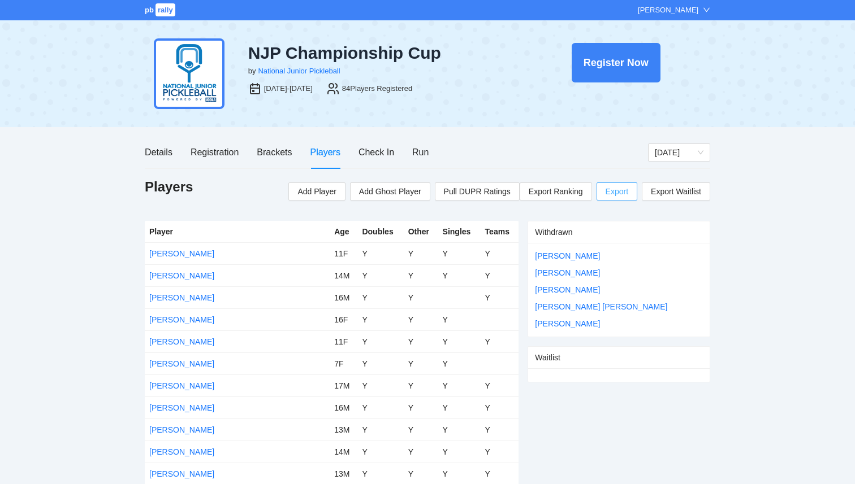
click at [608, 194] on span "Export" at bounding box center [616, 191] width 23 height 17
